Goal: Browse casually: Explore the website without a specific task or goal

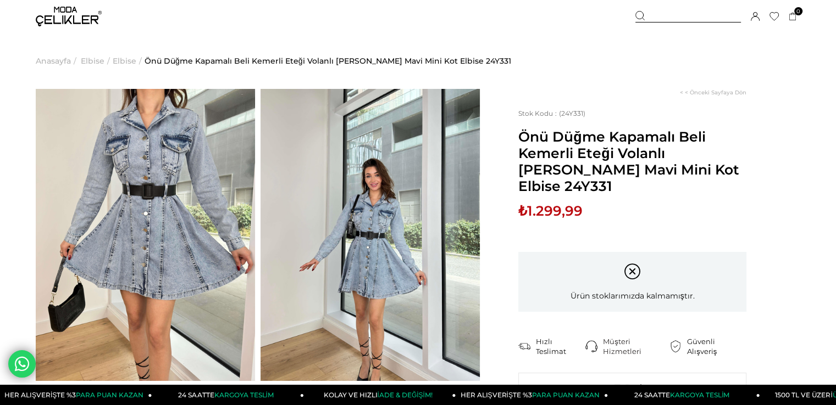
click at [76, 18] on img at bounding box center [69, 17] width 66 height 20
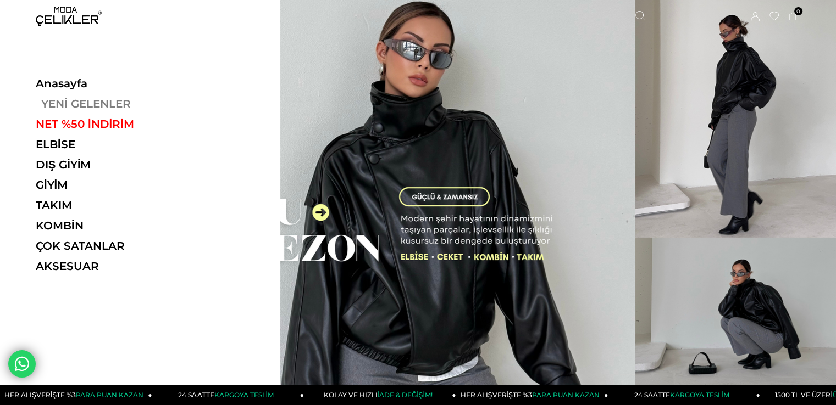
click at [86, 97] on link "YENİ GELENLER" at bounding box center [111, 103] width 151 height 13
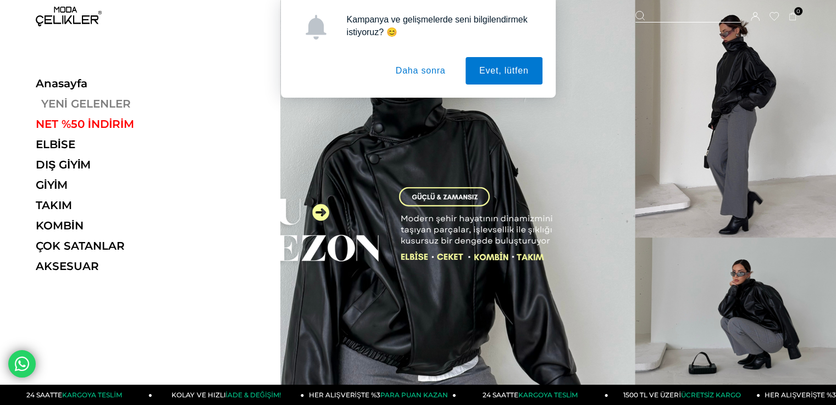
click at [94, 102] on link "YENİ GELENLER" at bounding box center [111, 103] width 151 height 13
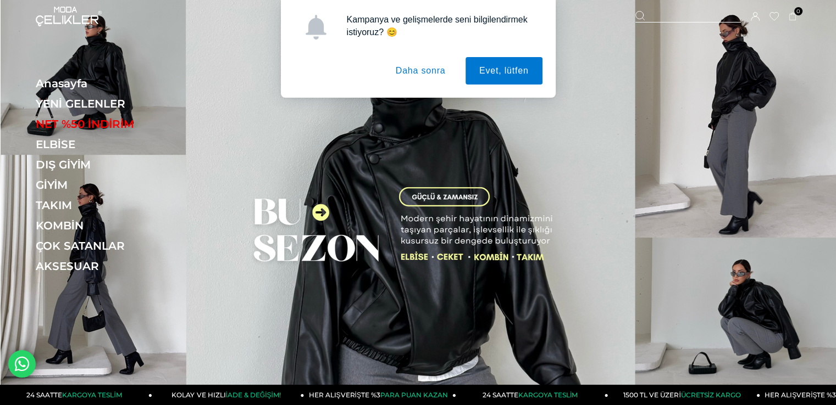
click at [430, 75] on button "Daha sonra" at bounding box center [420, 70] width 77 height 27
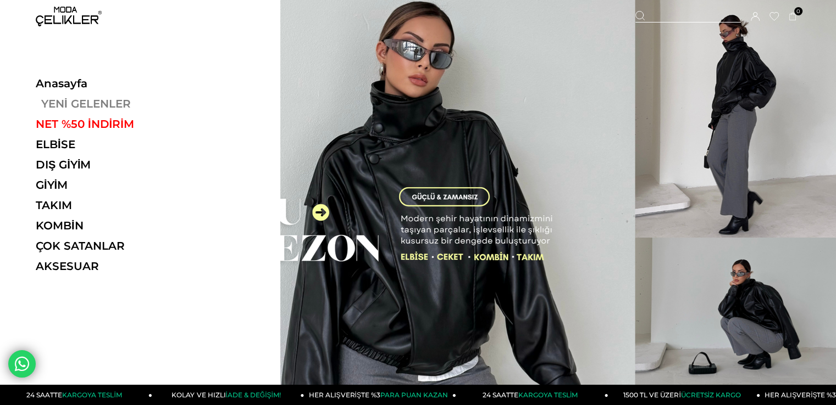
click at [101, 101] on link "YENİ GELENLER" at bounding box center [111, 103] width 151 height 13
click at [101, 102] on link "YENİ GELENLER" at bounding box center [111, 103] width 151 height 13
